Goal: Communication & Community: Answer question/provide support

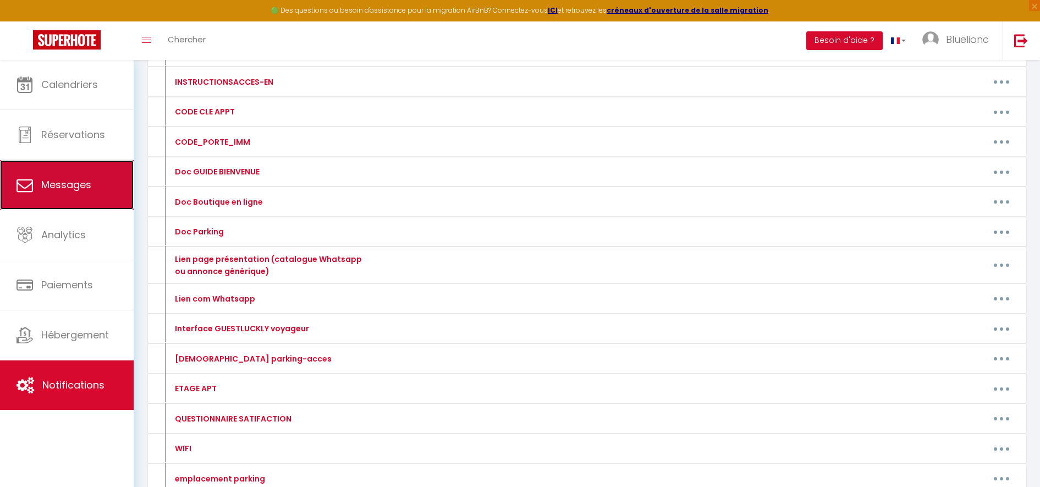
click at [75, 180] on span "Messages" at bounding box center [66, 185] width 50 height 14
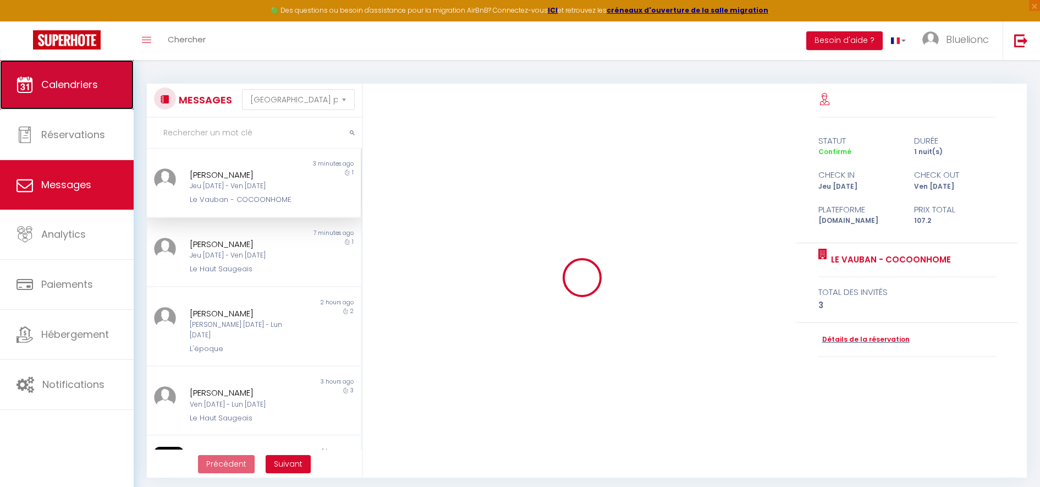
click at [75, 81] on span "Calendriers" at bounding box center [69, 85] width 57 height 14
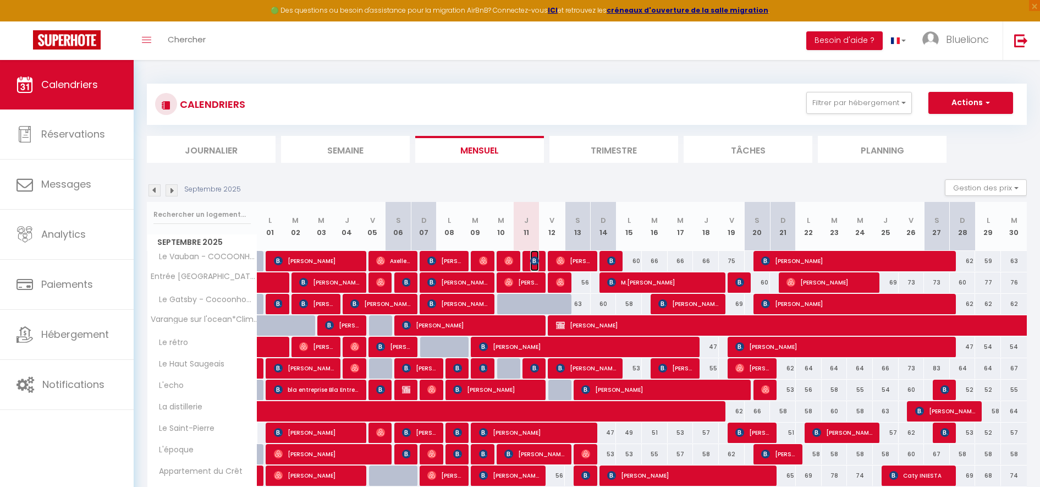
click at [531, 264] on img at bounding box center [534, 260] width 9 height 9
select select "OK"
select select "0"
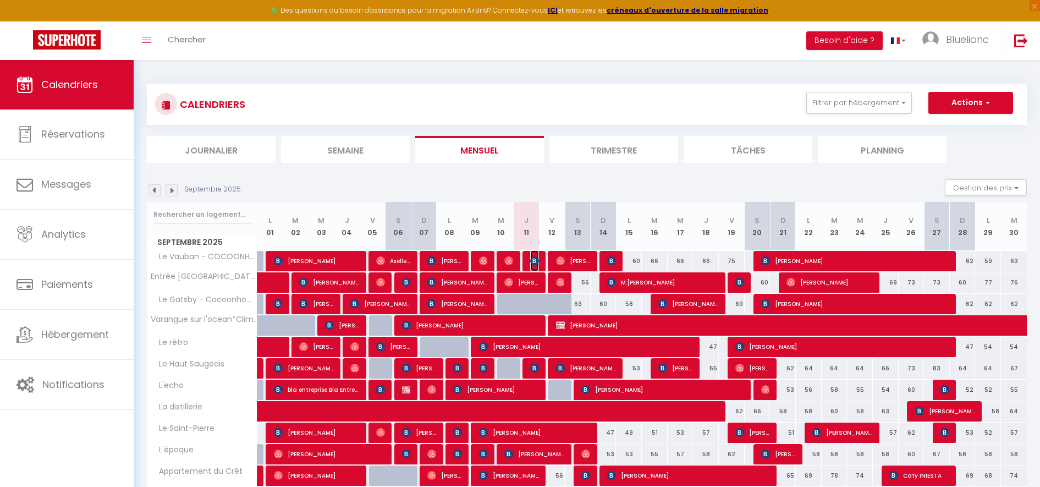
select select "1"
select select
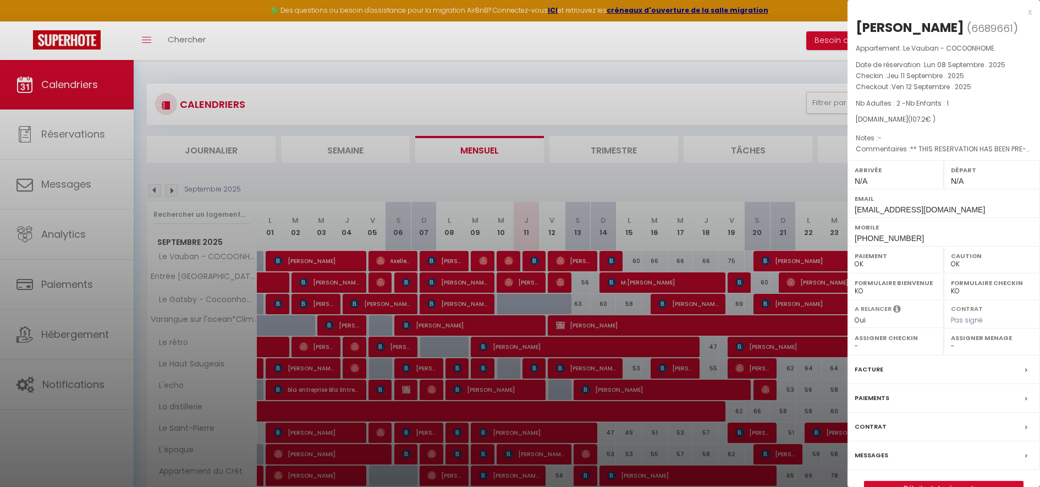
click at [876, 451] on label "Messages" at bounding box center [871, 455] width 34 height 12
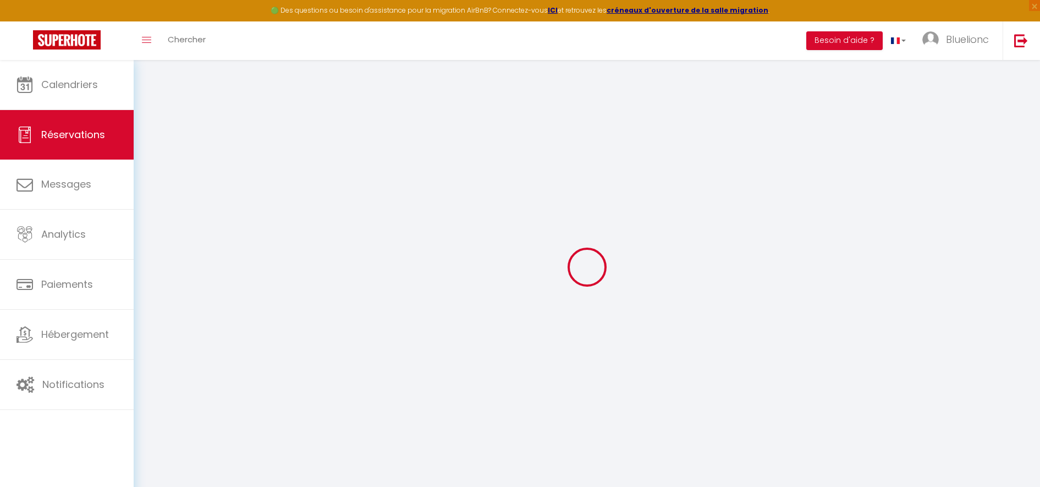
select select
checkbox input "false"
select select
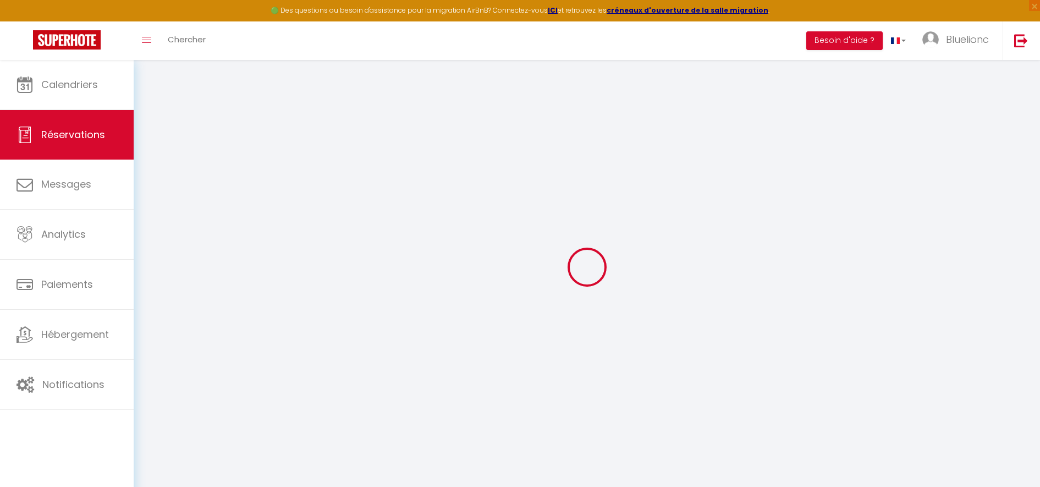
checkbox input "false"
select select
checkbox input "false"
type textarea "** THIS RESERVATION HAS BEEN PRE-PAID ** Reservation has a cancellation grace p…"
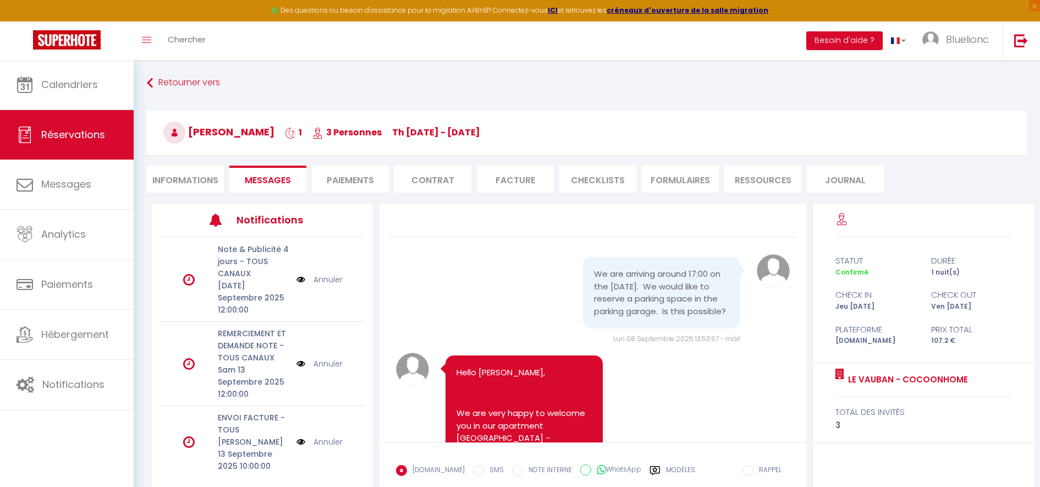
scroll to position [7265, 0]
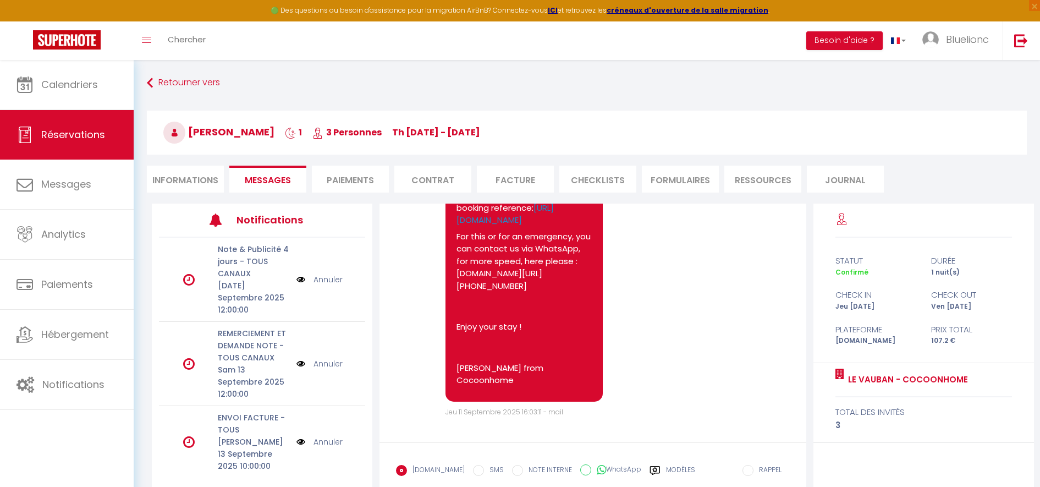
click at [187, 179] on li "Informations" at bounding box center [185, 178] width 77 height 27
select select
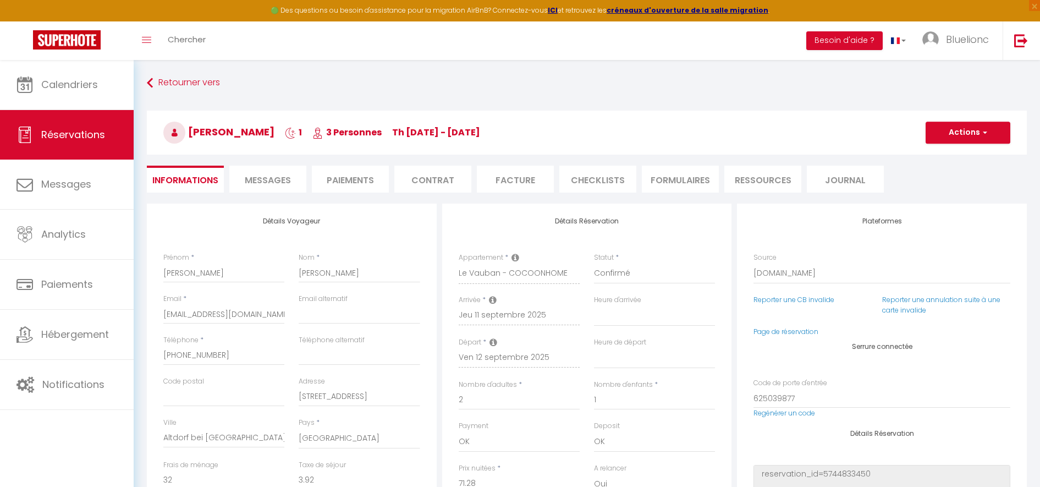
select select
checkbox input "false"
click at [270, 175] on span "Messages" at bounding box center [268, 180] width 46 height 13
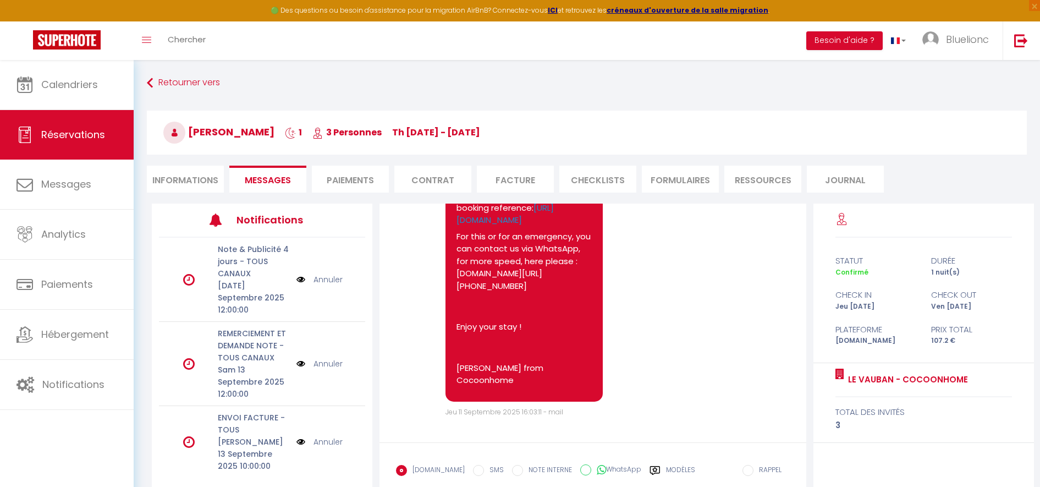
scroll to position [7265, 0]
click at [608, 417] on div "Jeu 11 Septembre 2025 16:03:11 - mail" at bounding box center [617, 412] width 344 height 10
click at [175, 180] on li "Informations" at bounding box center [185, 178] width 77 height 27
select select
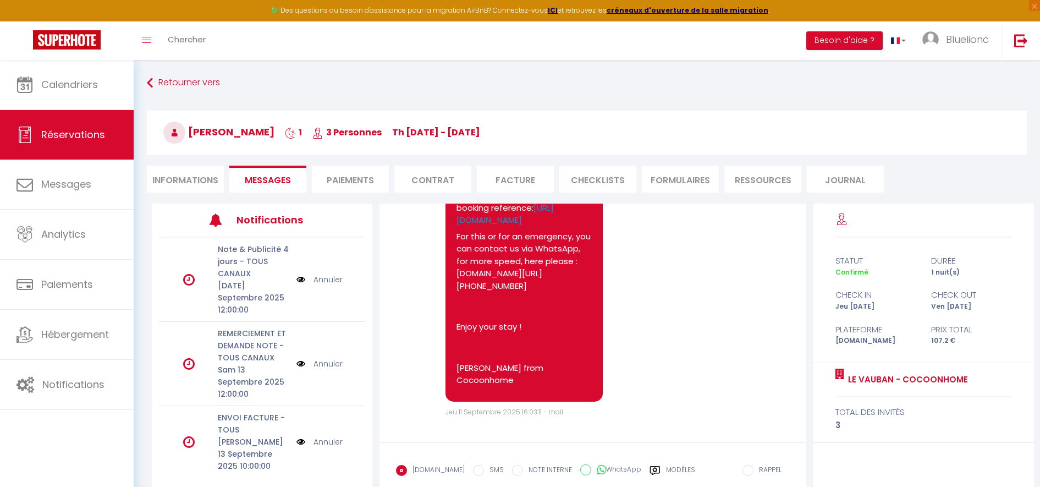
select select
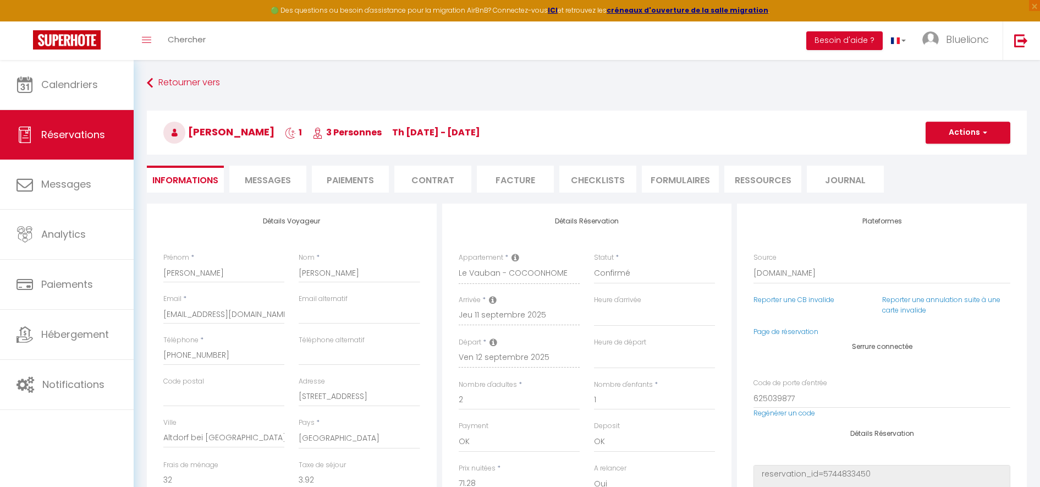
click at [258, 176] on span "Messages" at bounding box center [268, 180] width 46 height 13
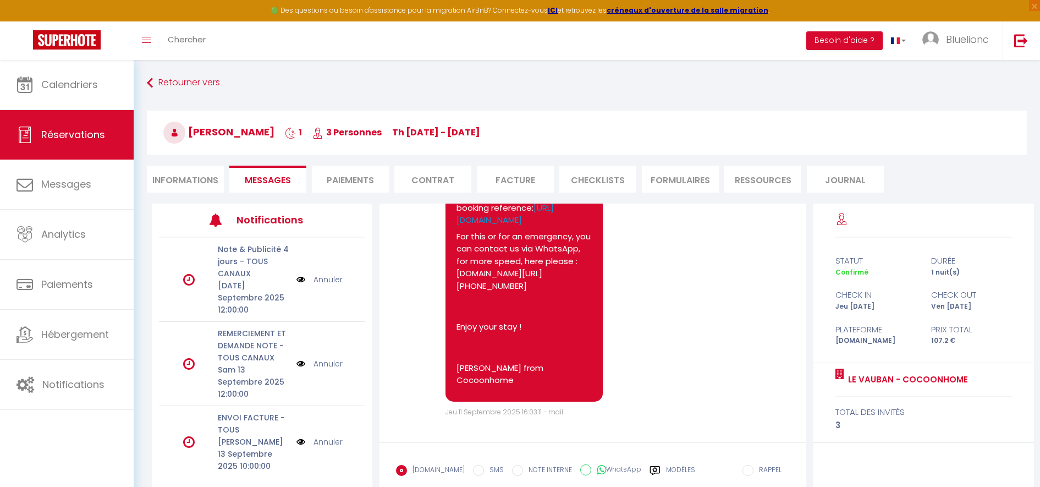
scroll to position [66, 0]
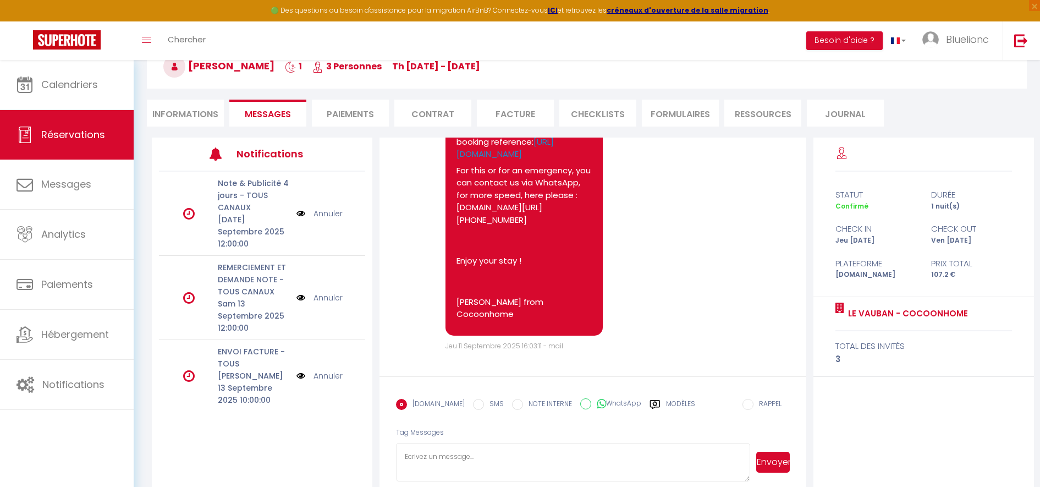
click at [611, 451] on textarea at bounding box center [573, 462] width 354 height 38
paste textarea "We apologise, but the flat will not be ready before 5.15 p.m. as the service pr…"
type textarea "We apologise, but the flat will not be ready before 5.15 p.m. as the service pr…"
click at [783, 451] on button "Envoyer" at bounding box center [773, 461] width 34 height 21
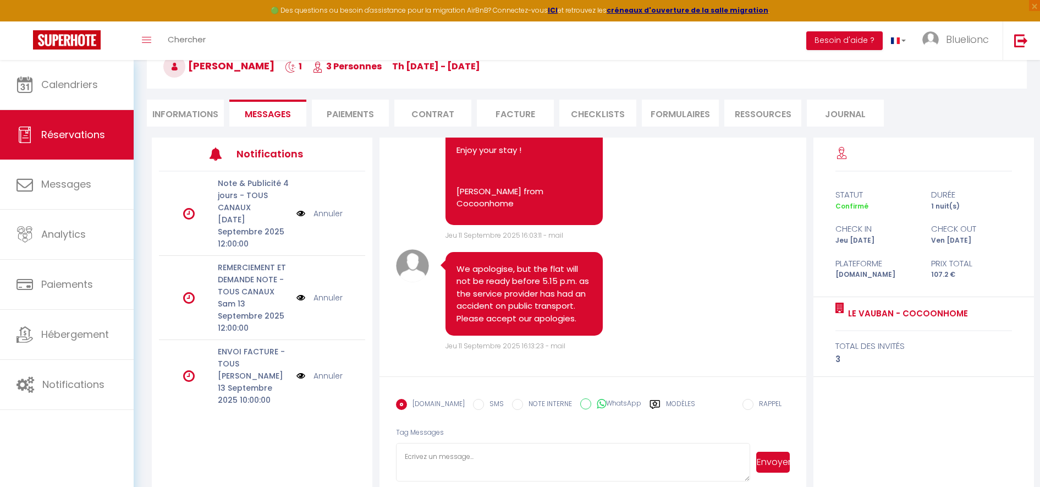
click at [594, 443] on textarea at bounding box center [573, 462] width 354 height 38
paste textarea "We apologise, but the flat will not be ready before 5.15 p.m. as the service pr…"
type textarea "We apologise, but the flat will not be ready before 5.15 p.m. as the service pr…"
click at [580, 405] on input "WhatsApp" at bounding box center [585, 403] width 11 height 11
radio input "true"
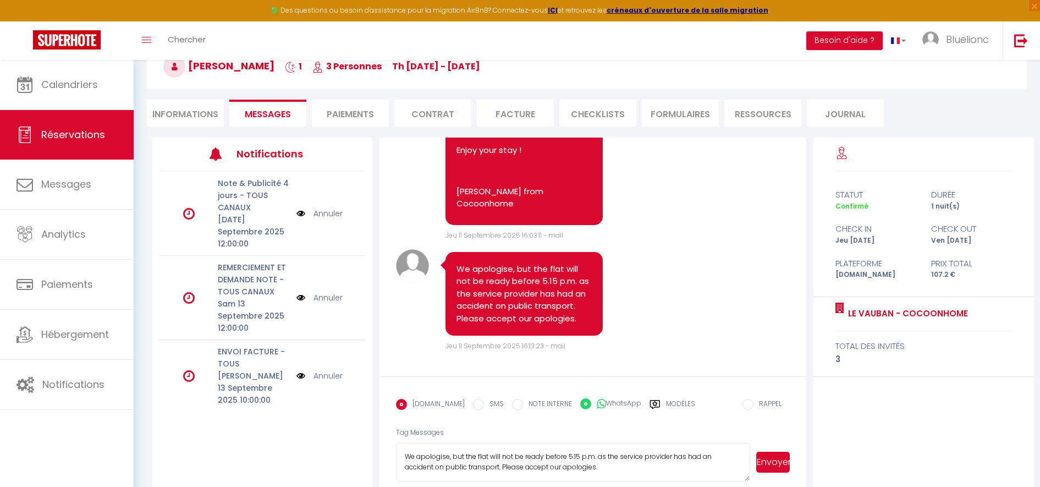
radio input "false"
click at [781, 451] on button "Envoyer" at bounding box center [773, 461] width 34 height 21
click at [669, 400] on label "Modèles" at bounding box center [680, 408] width 29 height 19
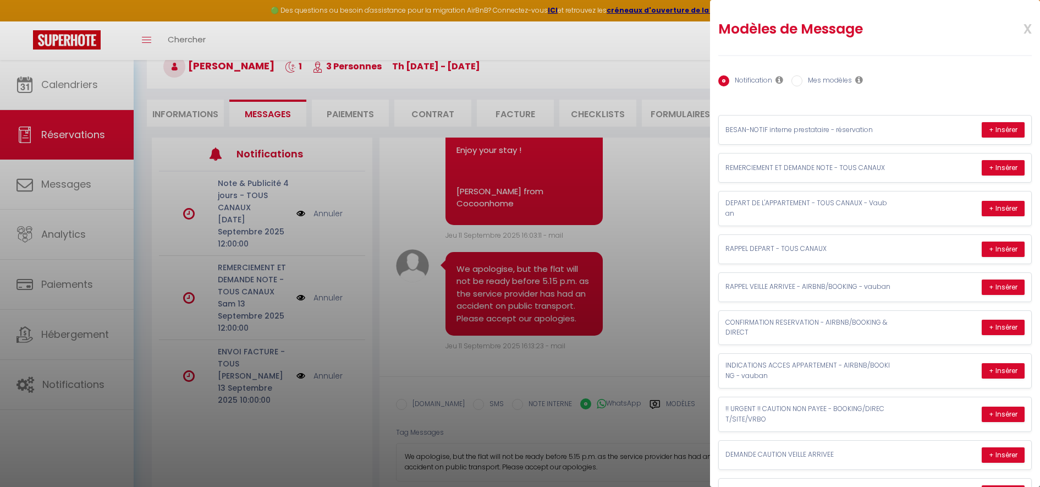
click at [597, 402] on div at bounding box center [520, 243] width 1040 height 487
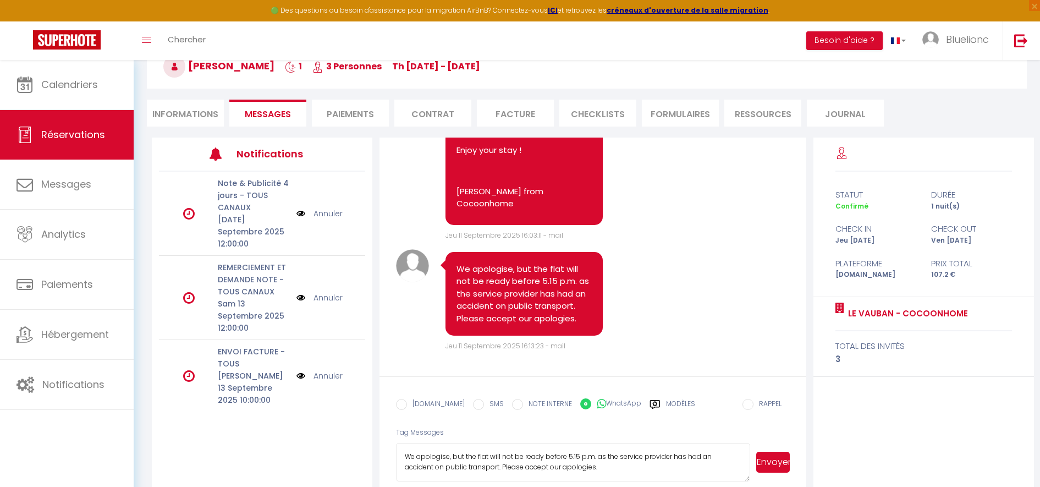
click at [771, 451] on button "Envoyer" at bounding box center [773, 461] width 34 height 21
